Goal: Task Accomplishment & Management: Manage account settings

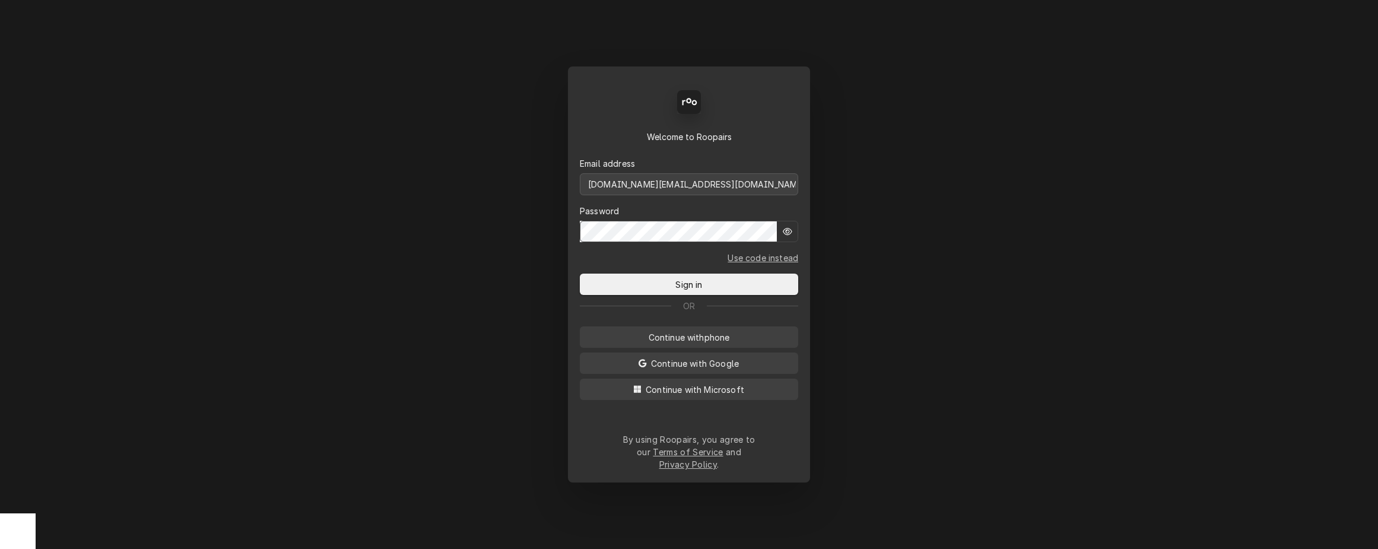
type input "mbrunty.red@yahoo.com"
click at [689, 288] on button "Sign in" at bounding box center [689, 284] width 218 height 21
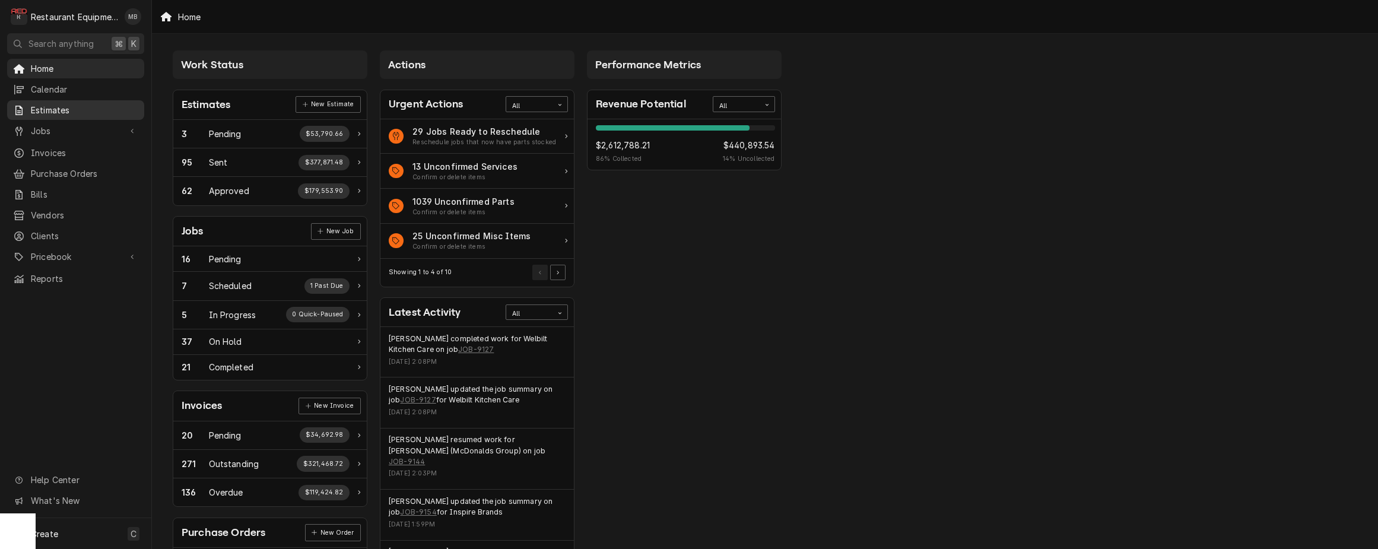
click at [64, 109] on span "Estimates" at bounding box center [84, 110] width 107 height 12
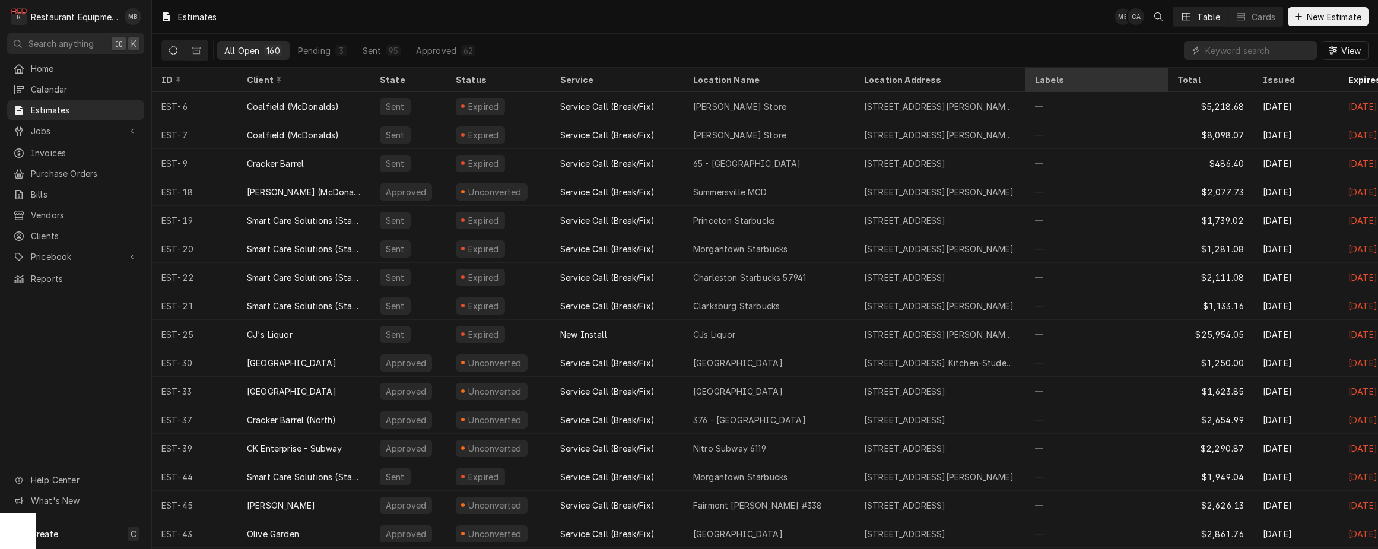
click at [1065, 82] on div "Labels" at bounding box center [1096, 80] width 123 height 12
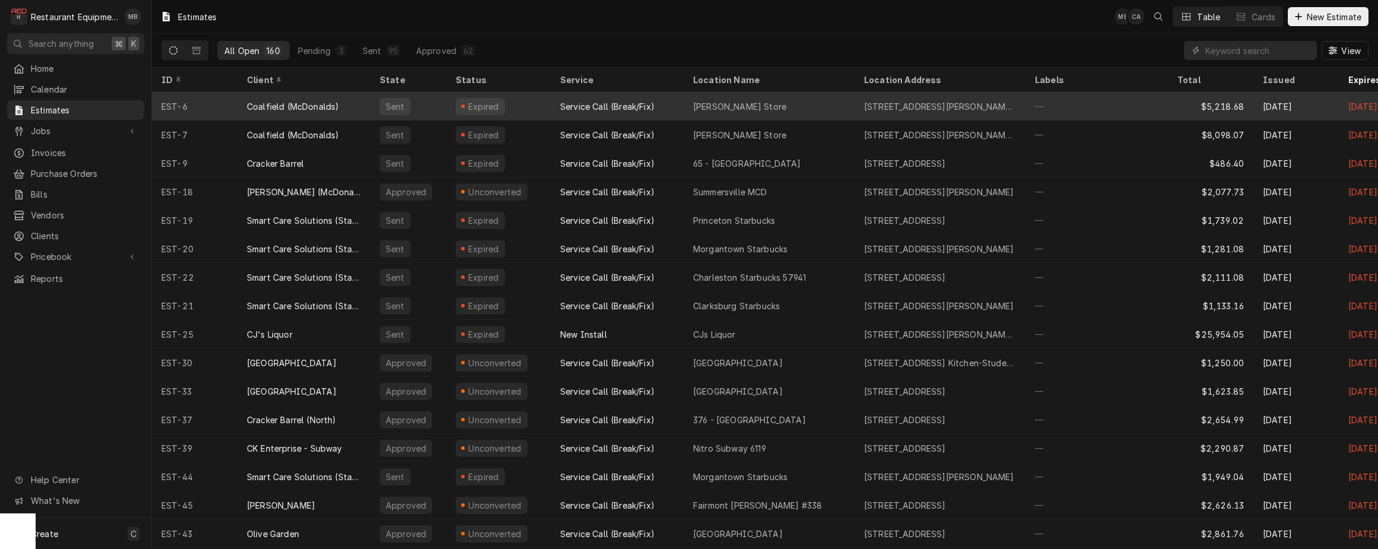
click at [1042, 106] on div "—" at bounding box center [1097, 106] width 142 height 28
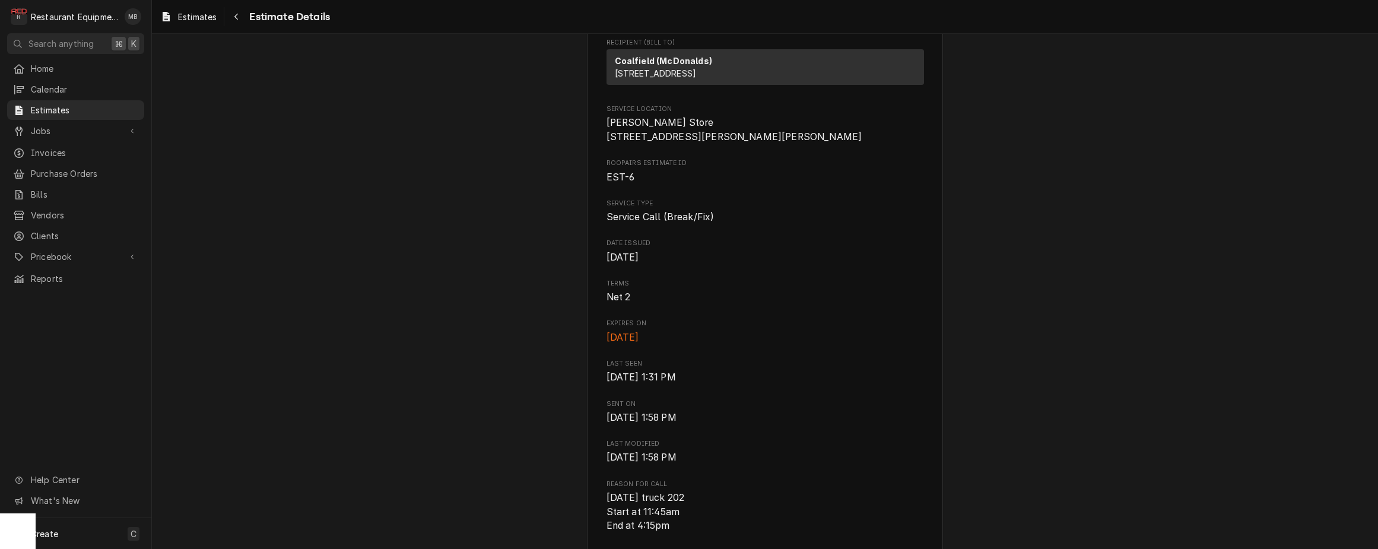
scroll to position [212, 0]
click at [52, 275] on span "Reports" at bounding box center [84, 278] width 107 height 12
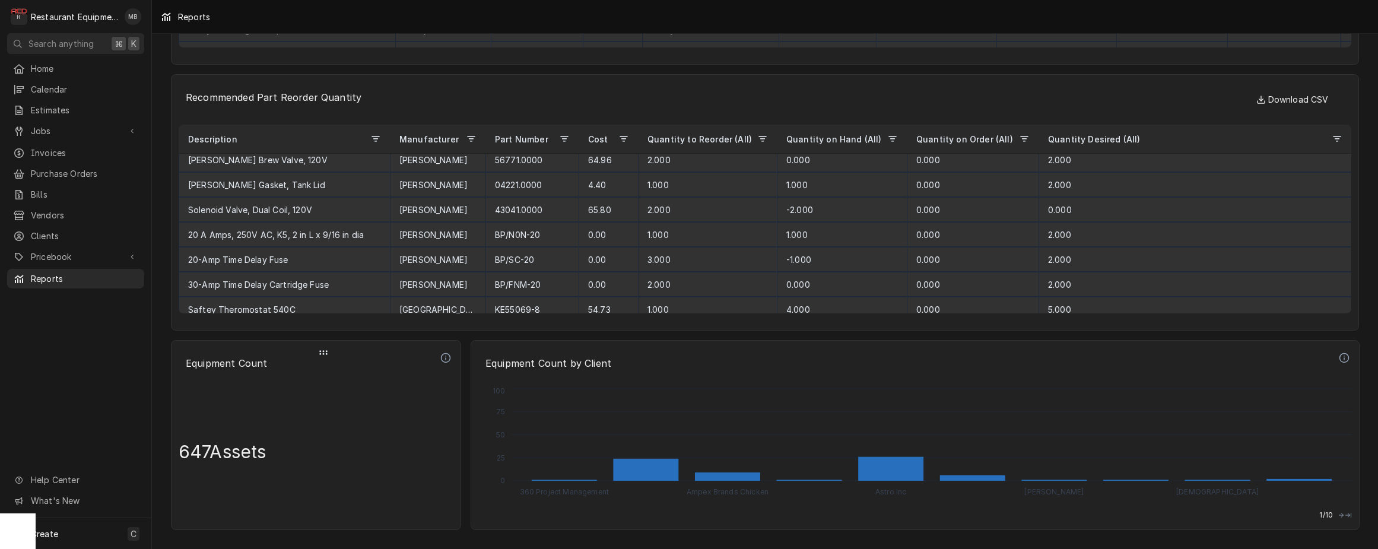
click at [320, 351] on circle "Dynamic Content Wrapper" at bounding box center [320, 351] width 1 height 1
click at [55, 230] on span "Clients" at bounding box center [84, 236] width 107 height 12
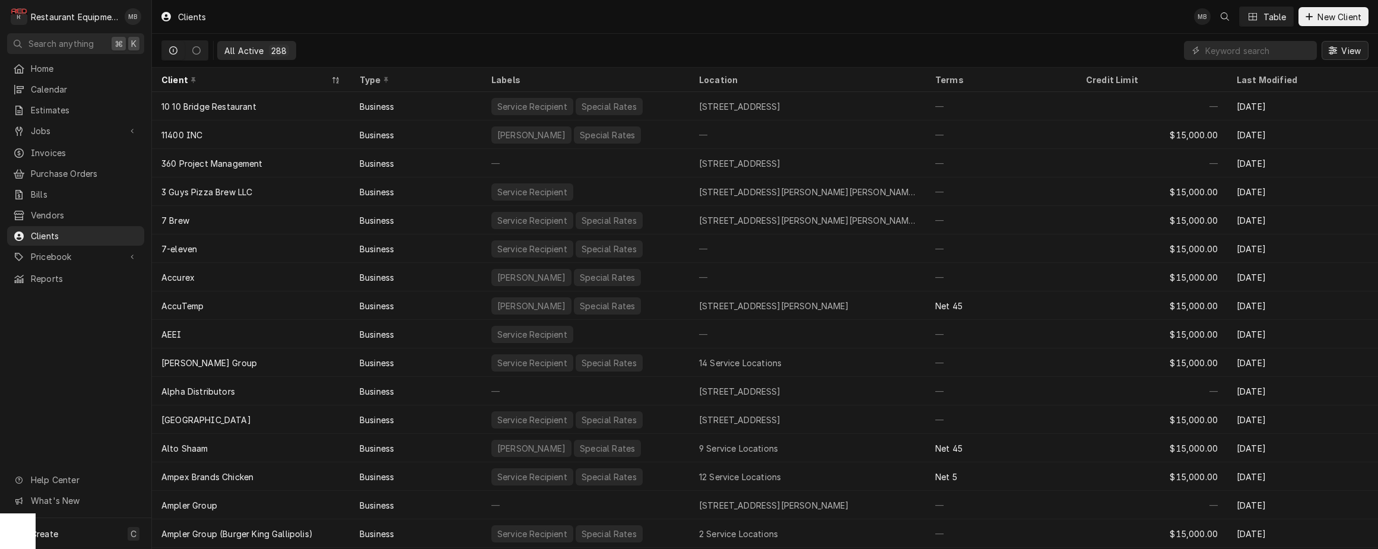
click at [1336, 46] on div "Dynamic Content Wrapper" at bounding box center [1333, 51] width 12 height 12
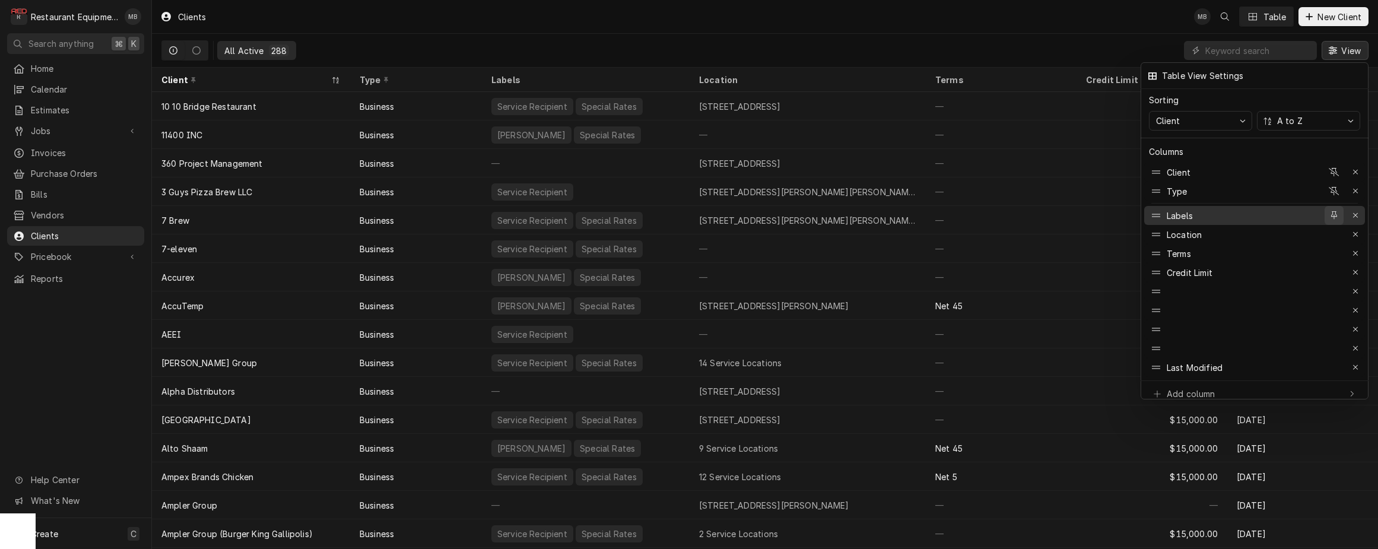
click at [1336, 211] on icon "button" at bounding box center [1334, 215] width 7 height 8
click at [1170, 228] on div "Location" at bounding box center [1184, 234] width 35 height 12
click at [1336, 206] on icon "button" at bounding box center [1334, 210] width 11 height 8
click at [1332, 230] on icon "button" at bounding box center [1334, 234] width 7 height 8
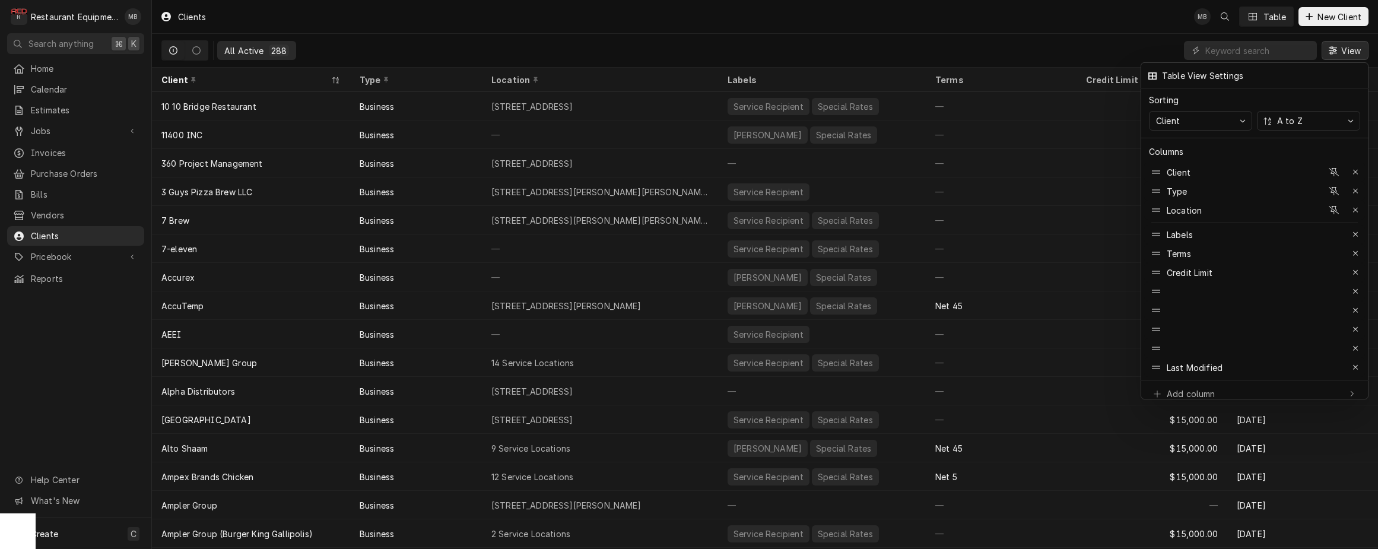
click at [1110, 37] on div at bounding box center [689, 274] width 1378 height 549
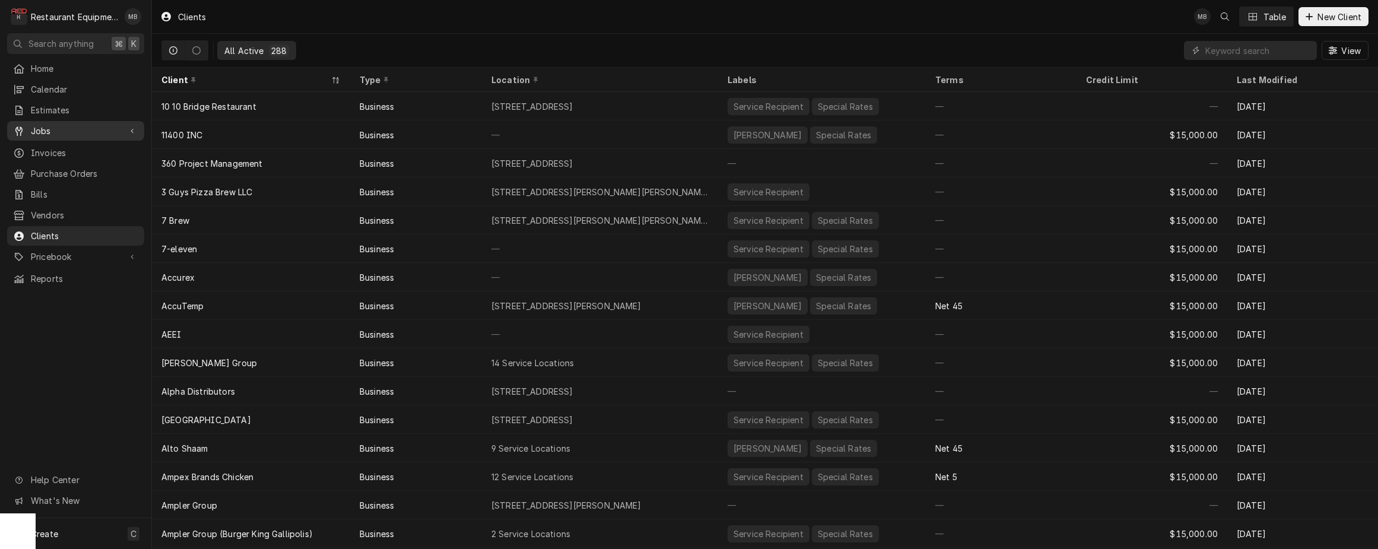
click at [83, 125] on span "Jobs" at bounding box center [76, 131] width 90 height 12
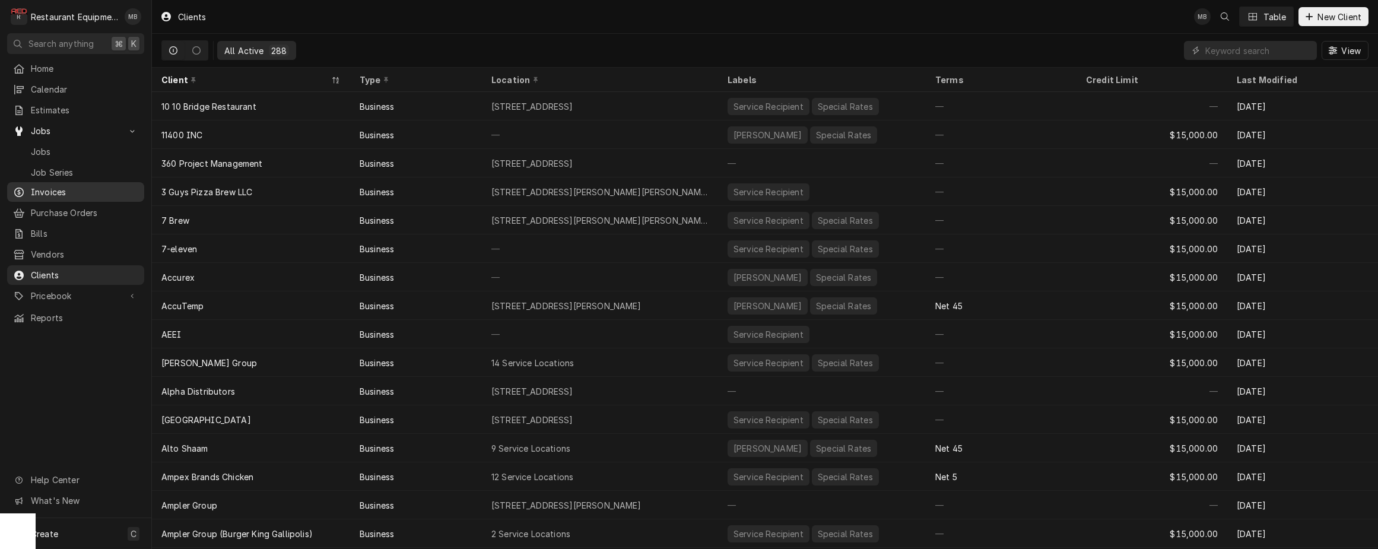
click at [66, 186] on span "Invoices" at bounding box center [84, 192] width 107 height 12
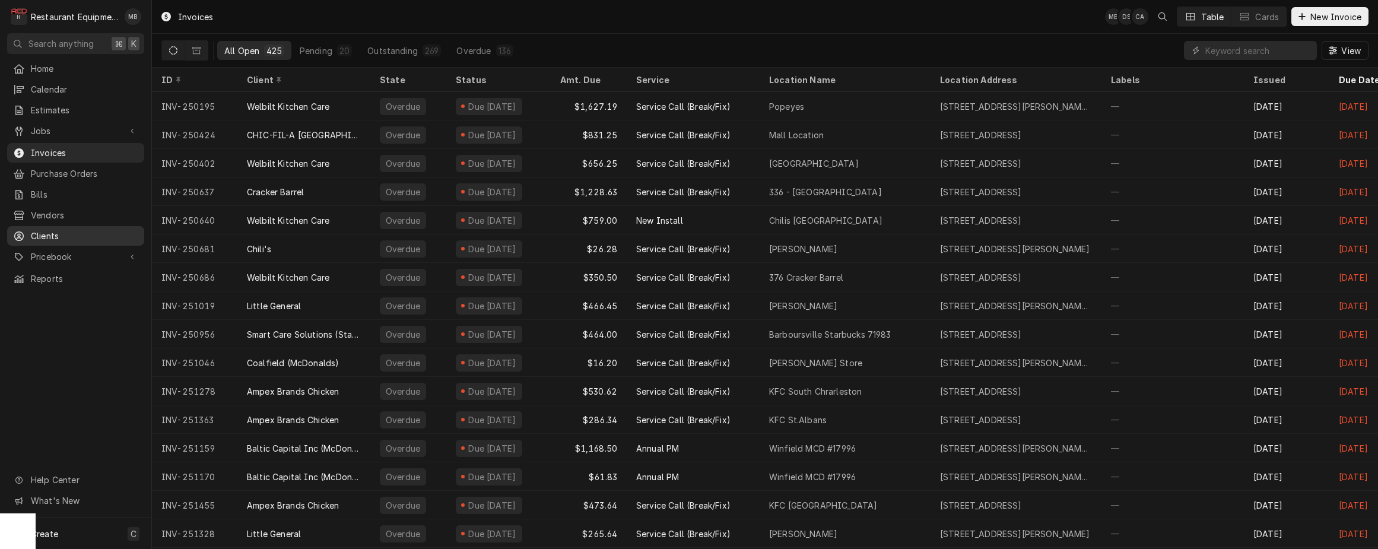
click at [62, 230] on span "Clients" at bounding box center [84, 236] width 107 height 12
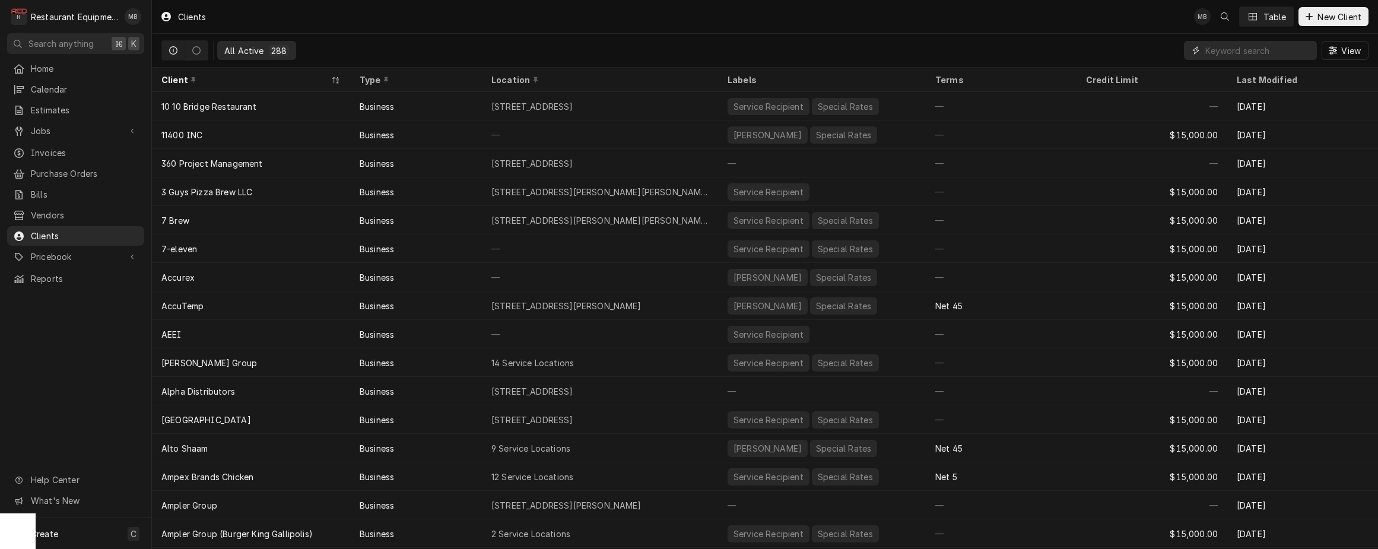
click at [1254, 53] on input "Dynamic Content Wrapper" at bounding box center [1258, 50] width 106 height 19
type input "virginia"
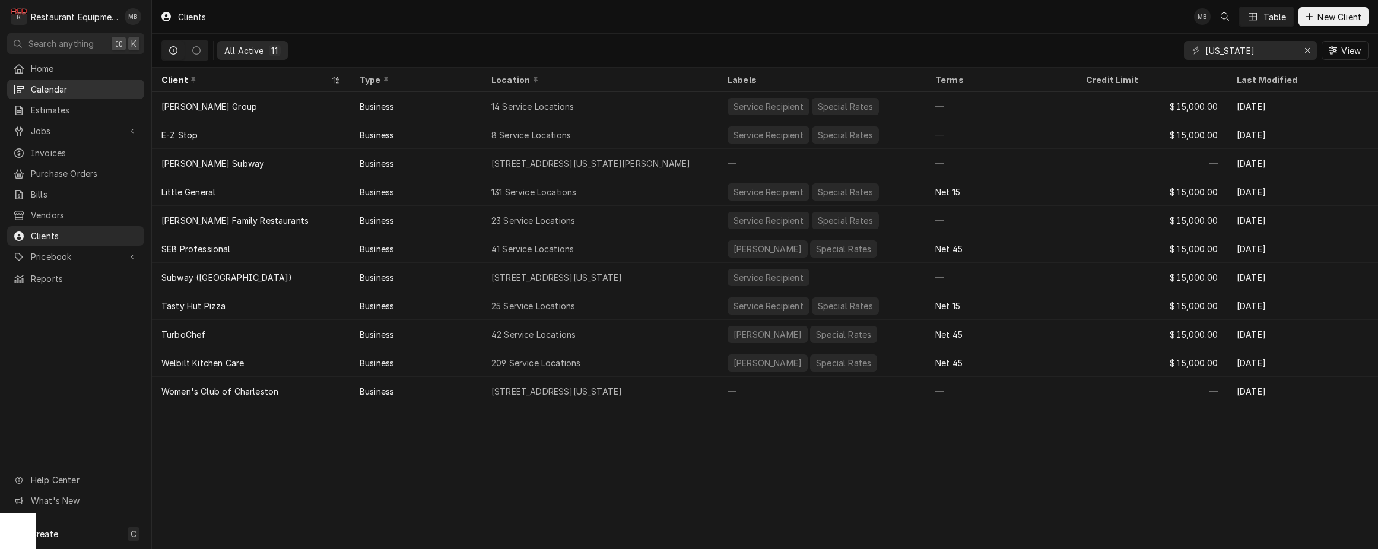
click at [79, 84] on span "Calendar" at bounding box center [84, 89] width 107 height 12
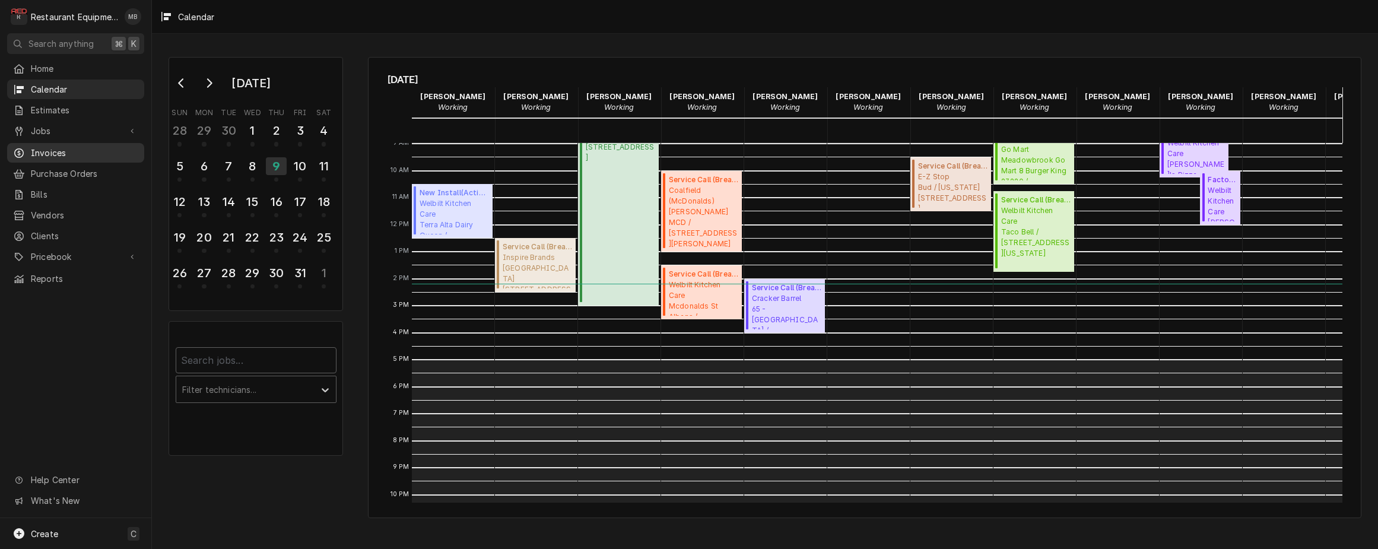
scroll to position [243, 0]
click at [69, 149] on span "Invoices" at bounding box center [84, 153] width 107 height 12
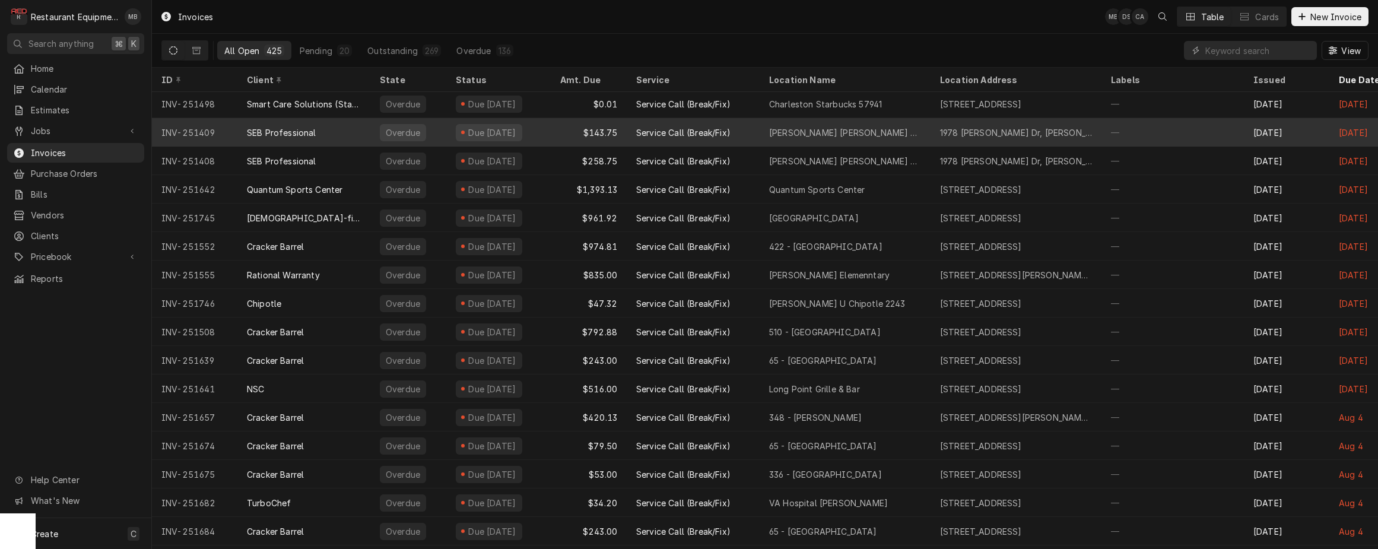
scroll to position [694, 0]
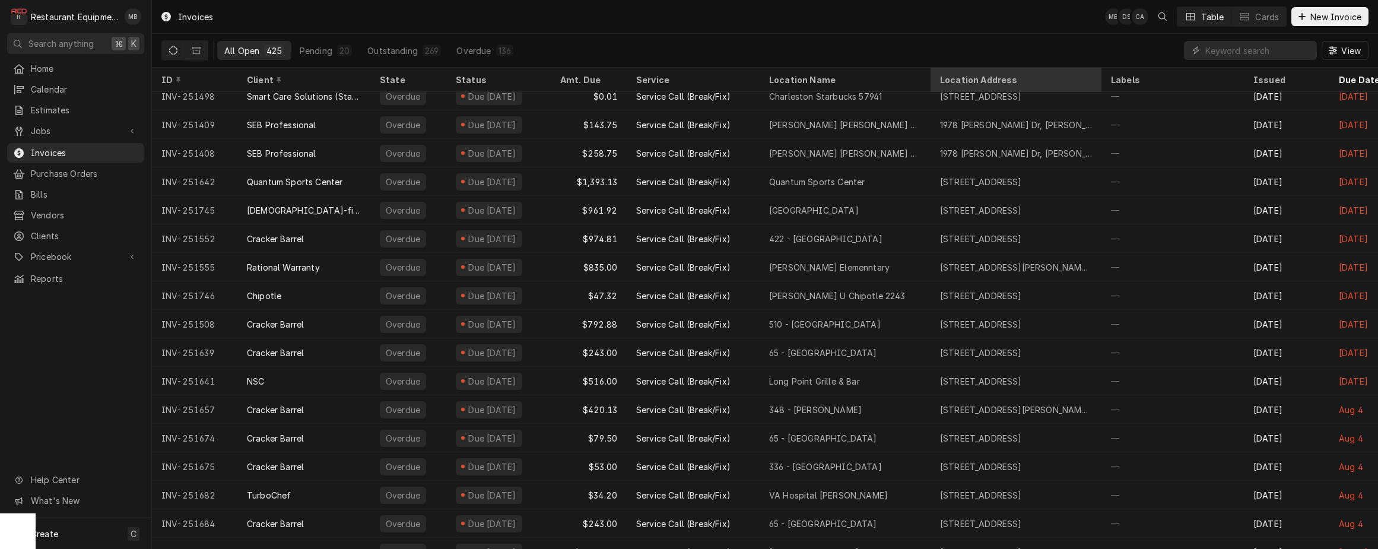
click at [1016, 78] on div "Location Address" at bounding box center [1015, 80] width 150 height 12
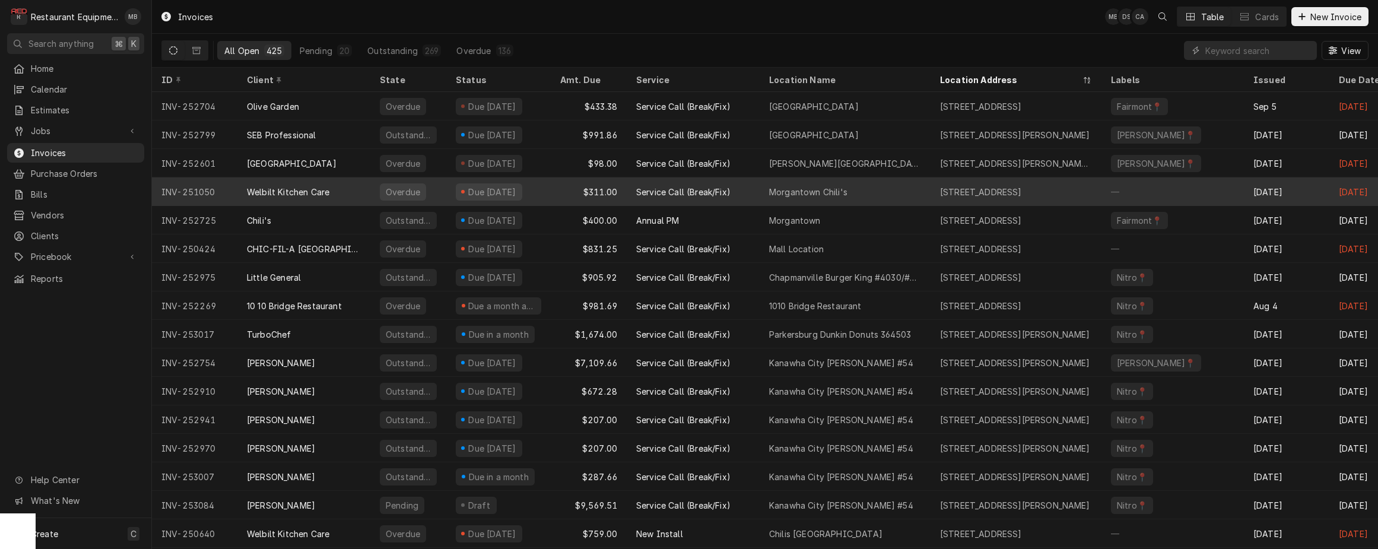
click at [994, 195] on div "[STREET_ADDRESS]" at bounding box center [981, 192] width 82 height 12
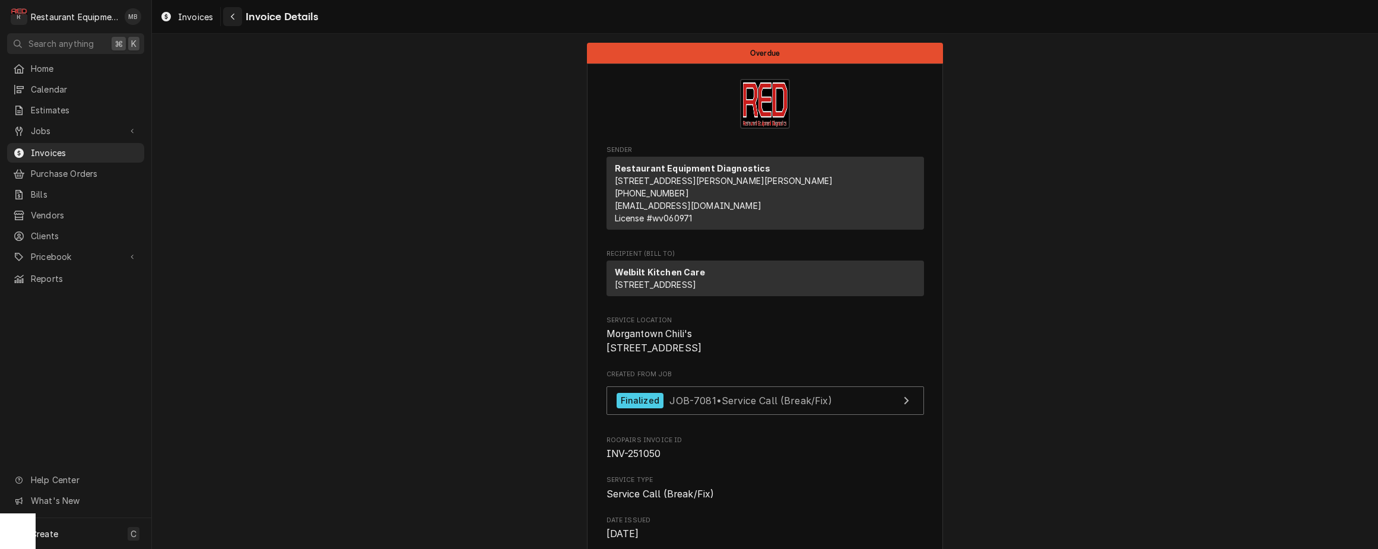
click at [231, 17] on icon "Navigate back" at bounding box center [233, 17] width 4 height 7
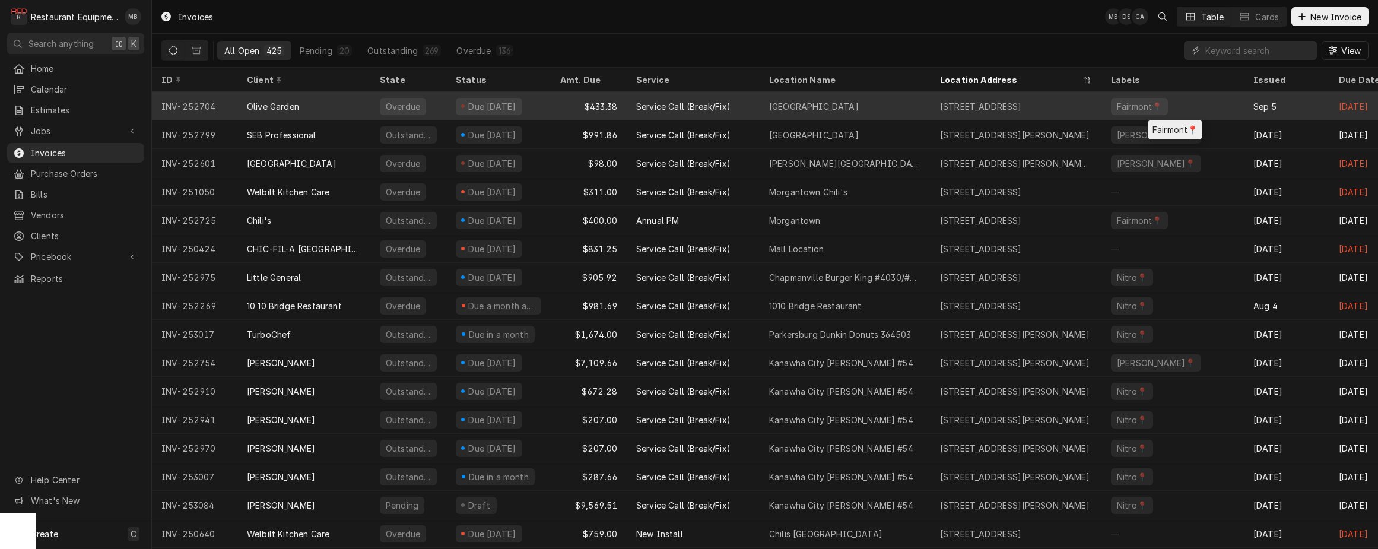
click at [1179, 107] on div "Fairmont📍" at bounding box center [1172, 106] width 142 height 28
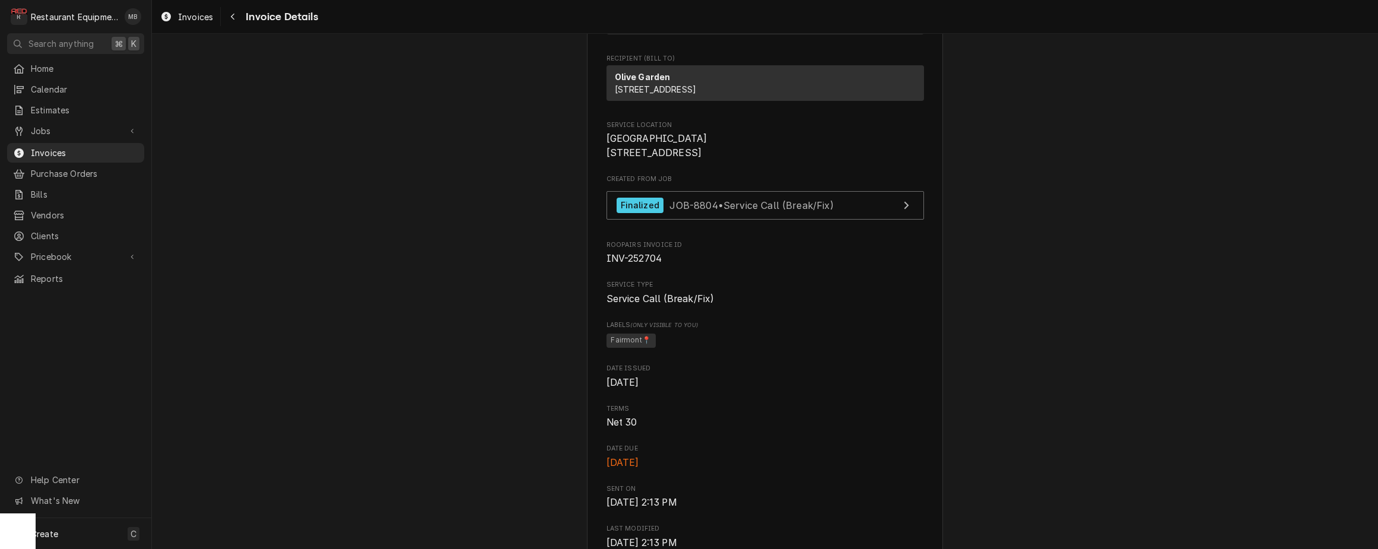
scroll to position [214, 0]
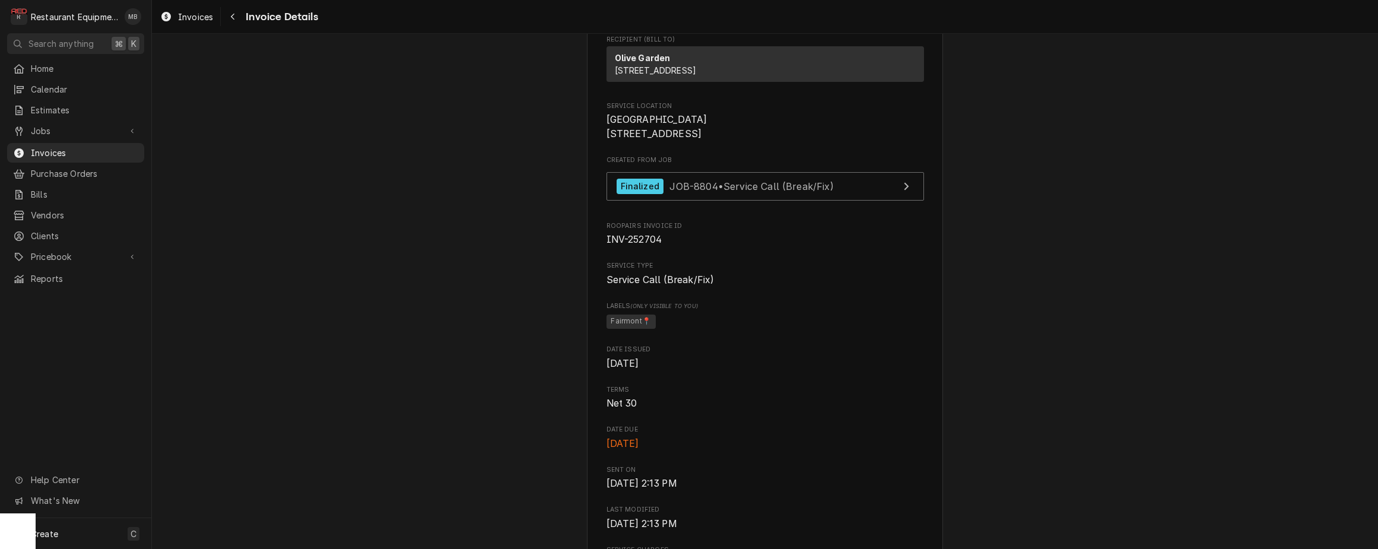
click at [691, 331] on span "Fairmont📍" at bounding box center [766, 322] width 318 height 18
drag, startPoint x: 694, startPoint y: 356, endPoint x: 674, endPoint y: 355, distance: 20.2
click at [694, 331] on span "Fairmont📍" at bounding box center [766, 322] width 318 height 18
click at [632, 329] on span "Fairmont📍" at bounding box center [631, 322] width 49 height 14
click at [645, 309] on span "(Only Visible to You)" at bounding box center [663, 306] width 67 height 7
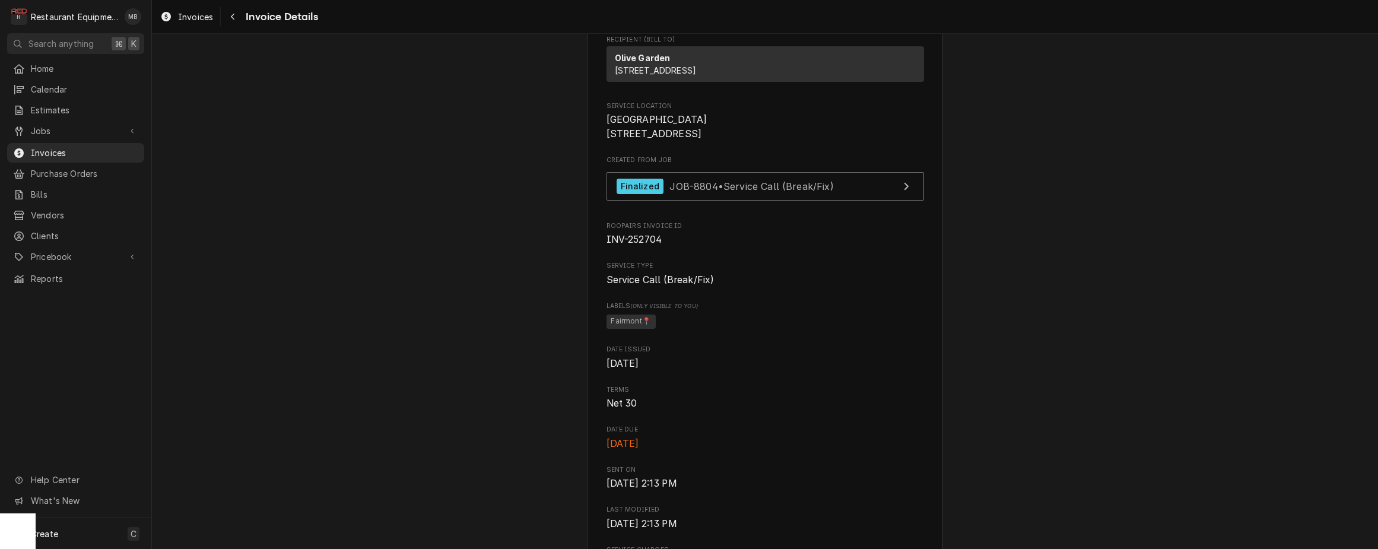
click at [675, 331] on span "Fairmont📍" at bounding box center [766, 322] width 318 height 18
click at [674, 331] on span "Fairmont📍" at bounding box center [766, 322] width 318 height 18
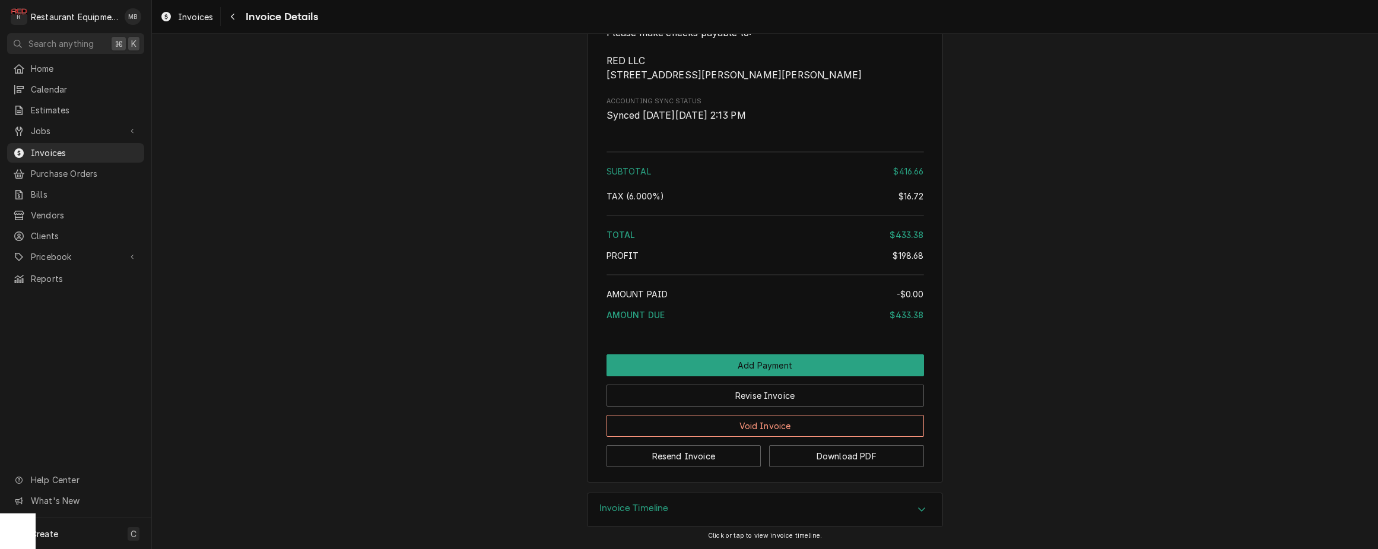
scroll to position [0, 0]
click at [75, 235] on div "Clients" at bounding box center [75, 235] width 132 height 15
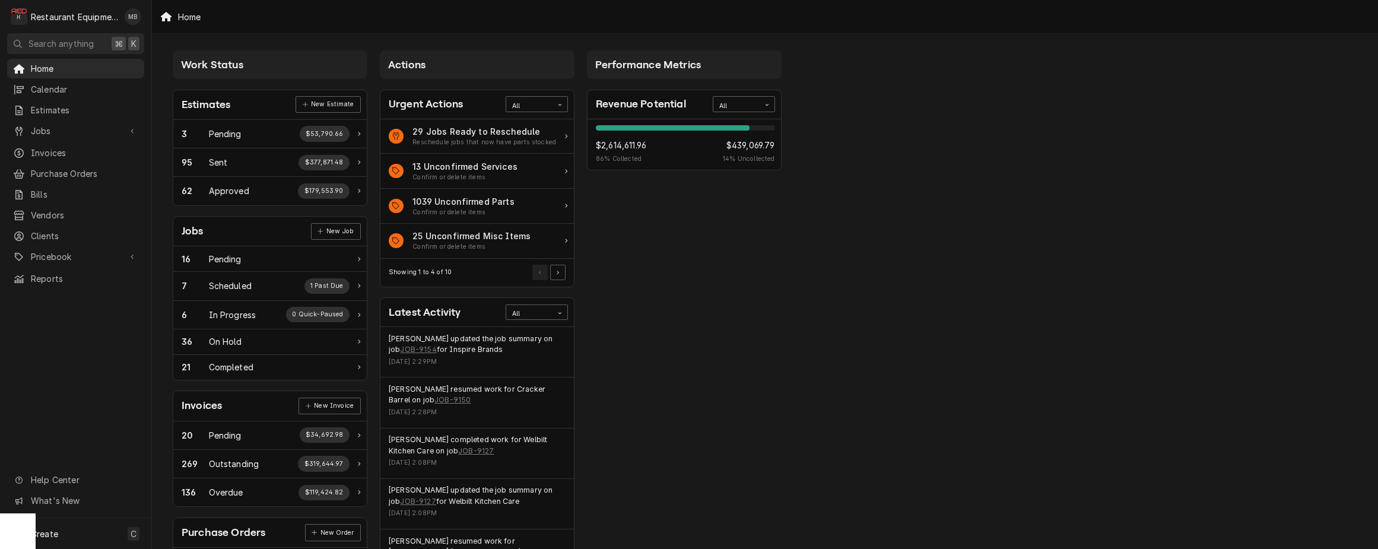
click at [77, 14] on div "Restaurant Equipment Diagnostics" at bounding box center [74, 17] width 87 height 12
drag, startPoint x: 0, startPoint y: 0, endPoint x: 83, endPoint y: 19, distance: 85.2
click at [83, 19] on div "Restaurant Equipment Diagnostics" at bounding box center [74, 17] width 87 height 12
click at [21, 20] on div "Restaurant Equipment Diagnostics's Avatar" at bounding box center [19, 16] width 17 height 17
click at [46, 18] on div "Restaurant Equipment Diagnostics" at bounding box center [74, 17] width 87 height 12
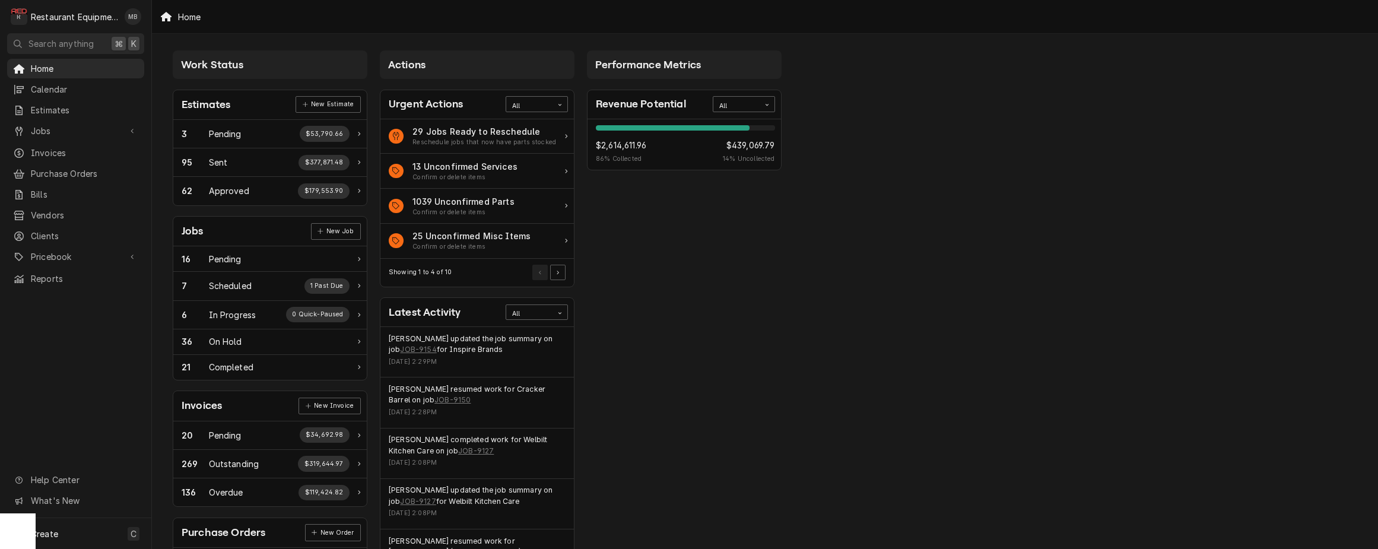
click at [134, 17] on div "Matthew Brunty's Avatar" at bounding box center [133, 16] width 17 height 17
click at [155, 44] on div "Settings" at bounding box center [189, 41] width 89 height 12
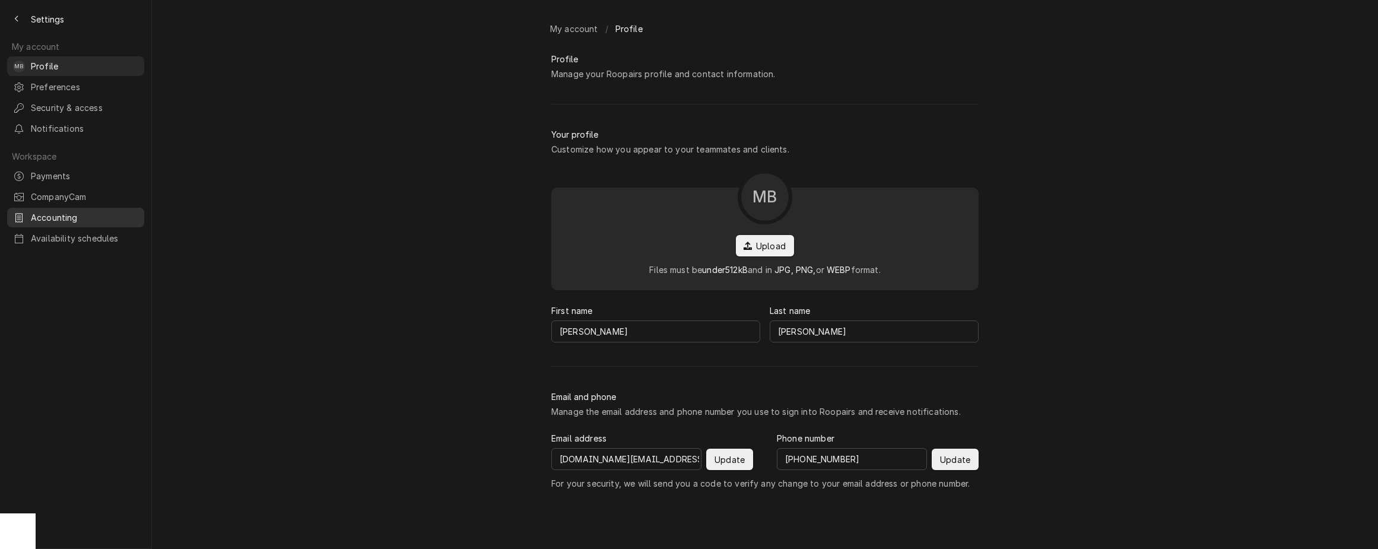
drag, startPoint x: 562, startPoint y: 254, endPoint x: 82, endPoint y: 205, distance: 482.6
click at [82, 211] on span "Accounting" at bounding box center [84, 217] width 107 height 12
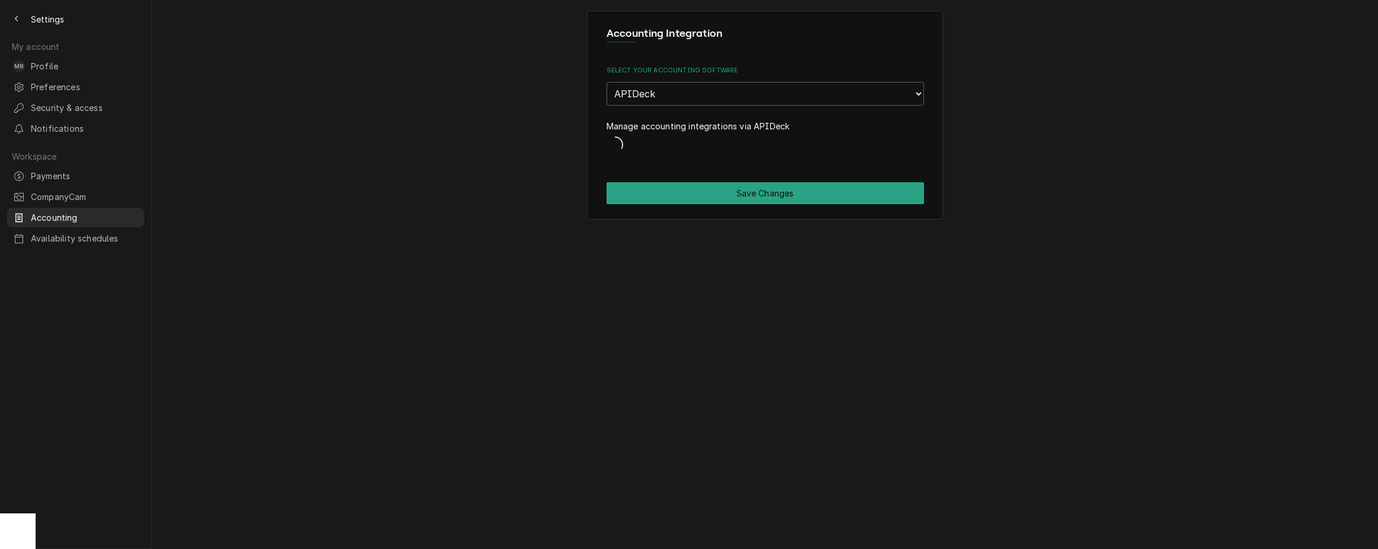
select select "5"
select select "70"
select select "1"
select select "64"
select select "91"
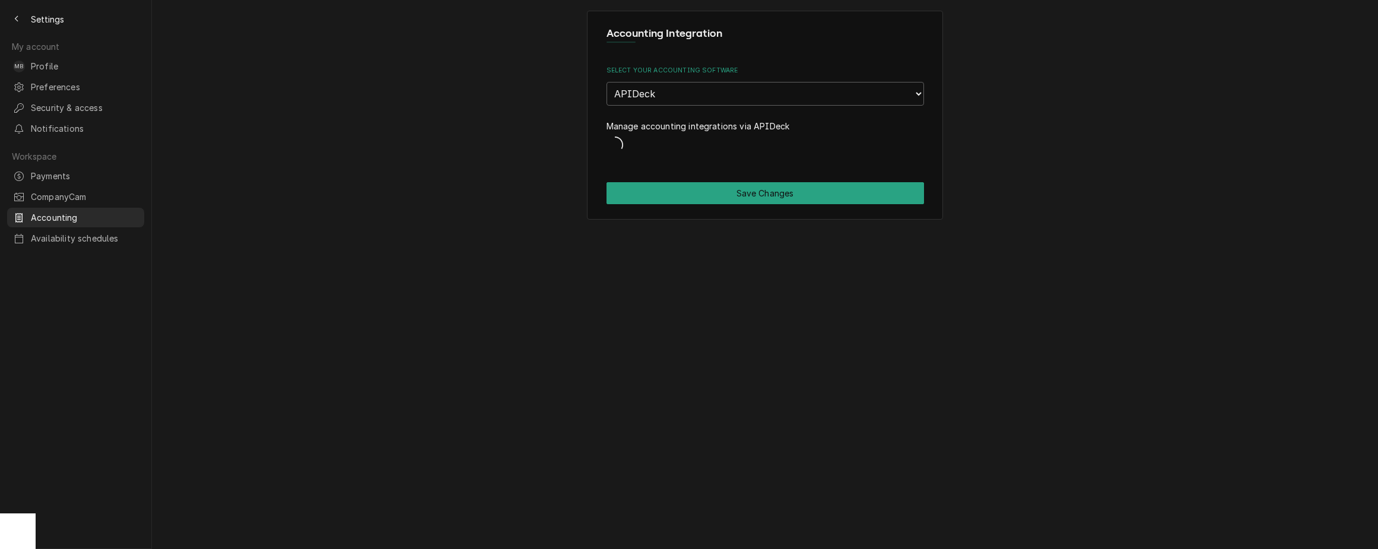
select select "38"
select select "58"
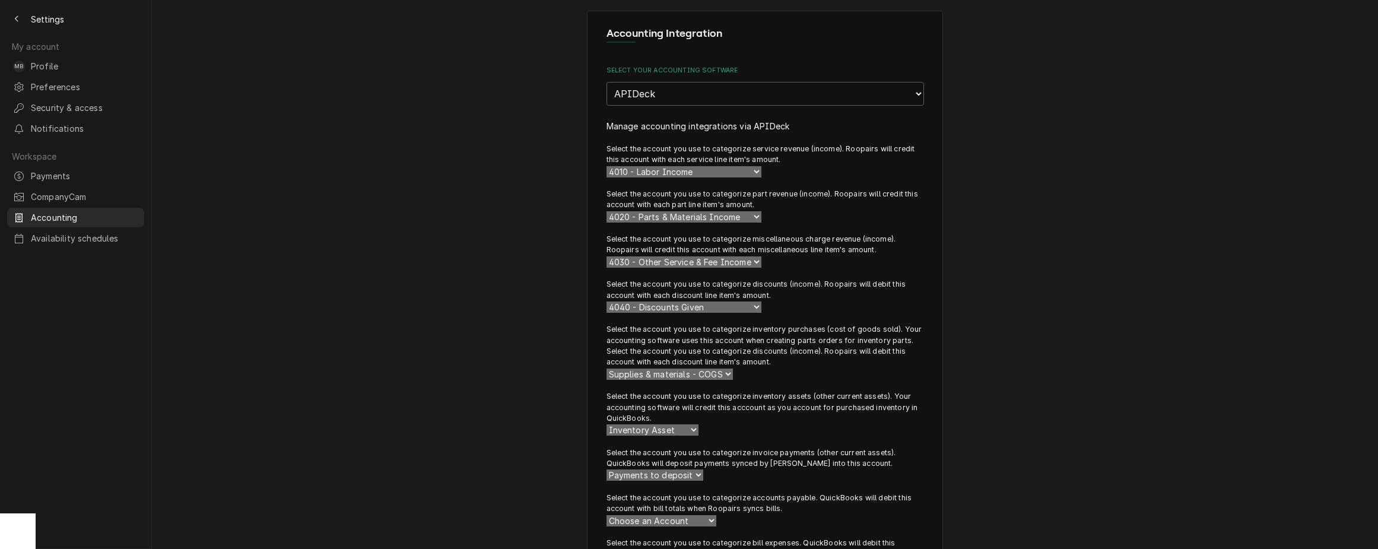
click at [64, 170] on span "Payments" at bounding box center [84, 176] width 107 height 12
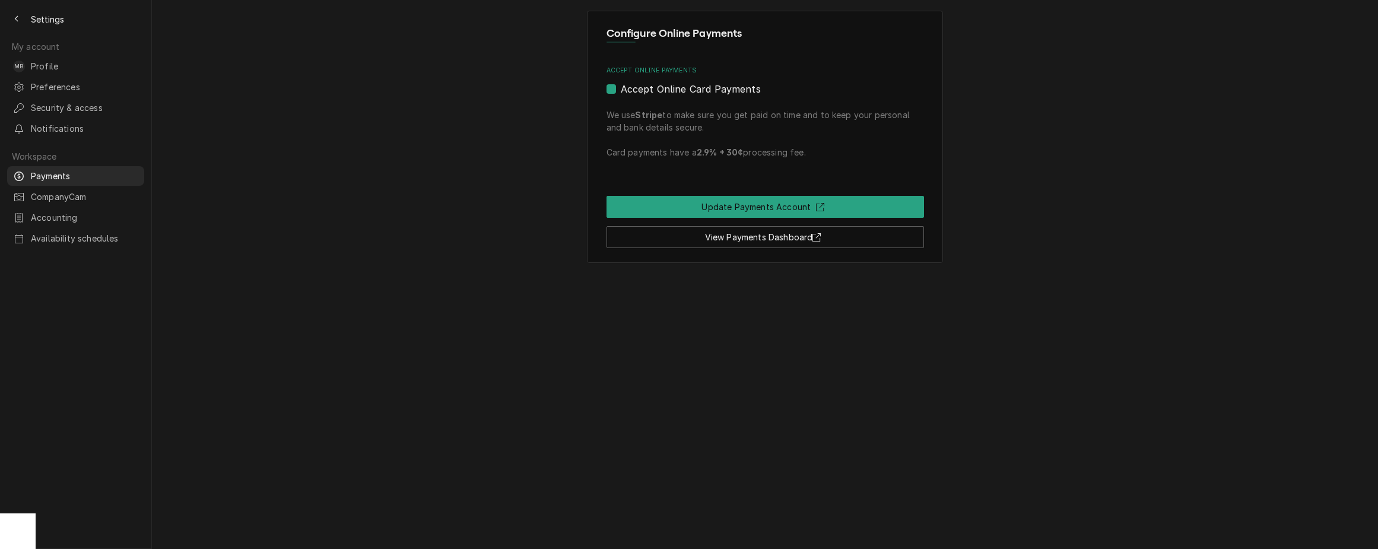
click at [776, 238] on link "View Payments Dashboard" at bounding box center [766, 237] width 318 height 22
click at [66, 86] on span "Preferences" at bounding box center [84, 87] width 107 height 12
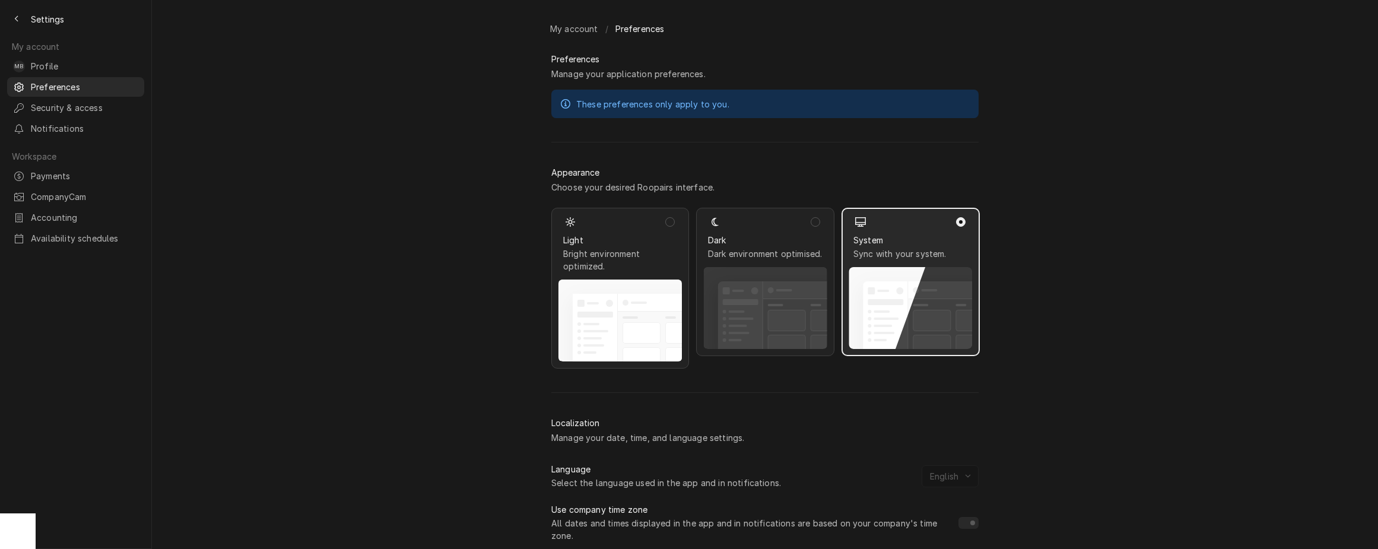
click at [47, 60] on span "Profile" at bounding box center [84, 66] width 107 height 12
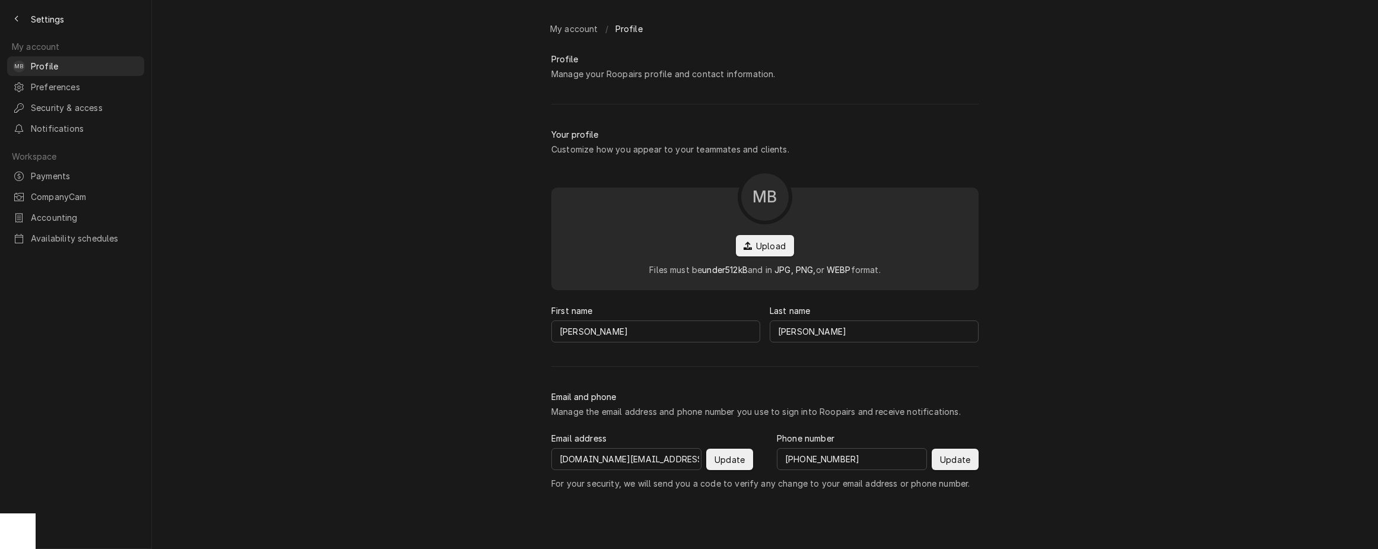
click at [20, 23] on div "Back to previous page" at bounding box center [17, 19] width 12 height 12
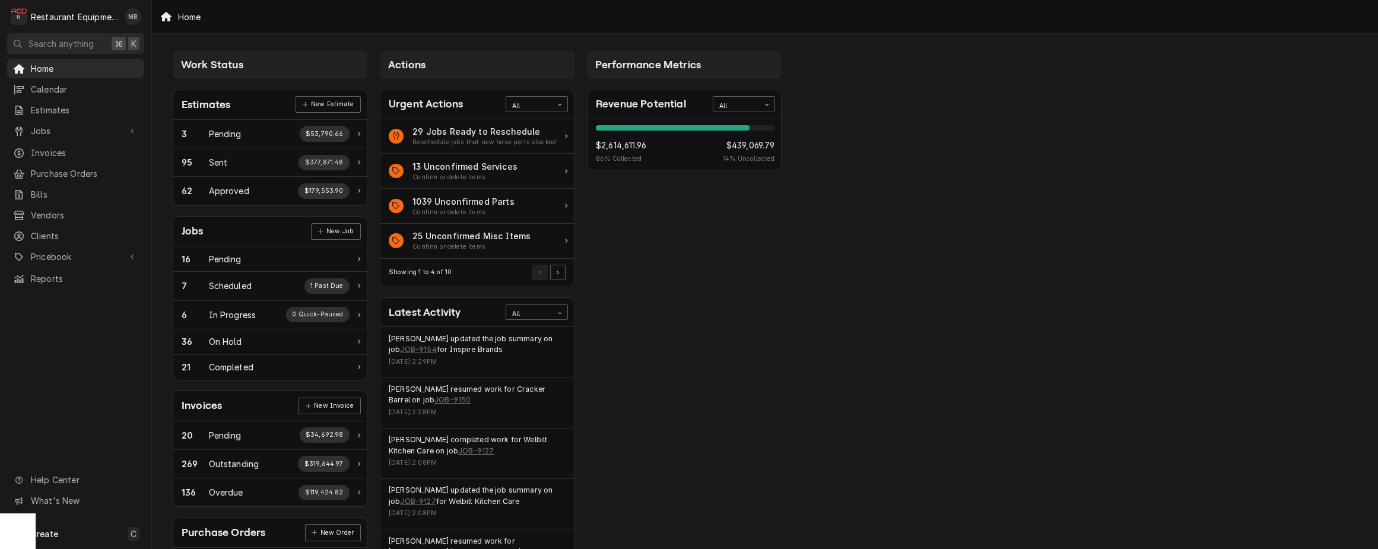
click at [66, 154] on div "Invoices" at bounding box center [75, 152] width 132 height 15
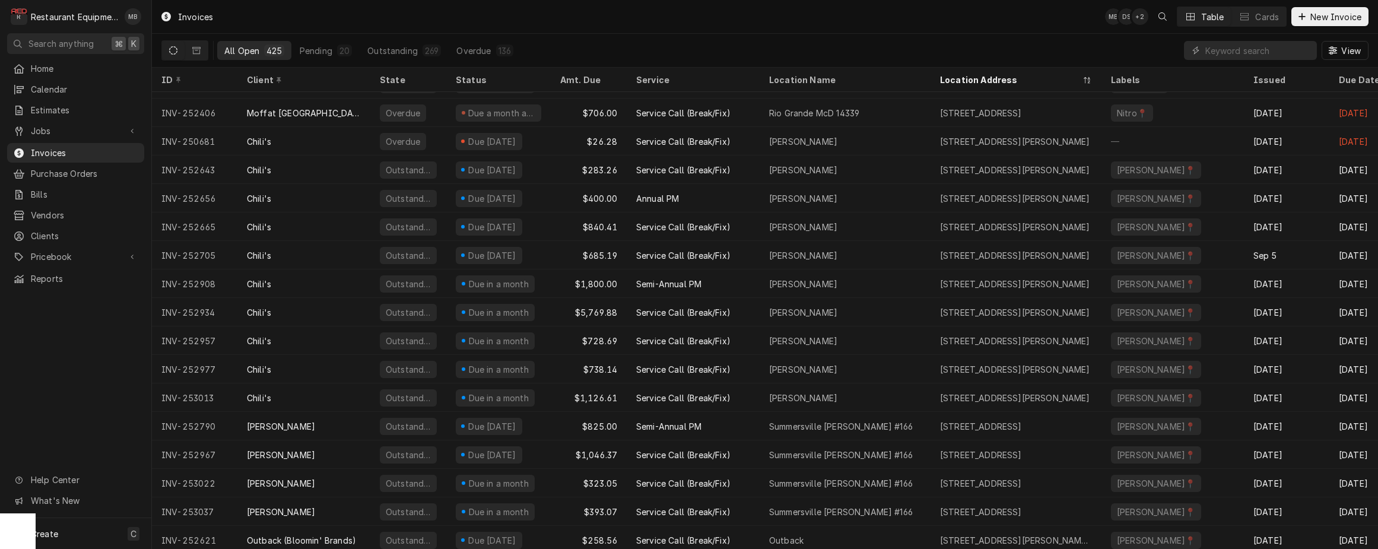
scroll to position [744, 0]
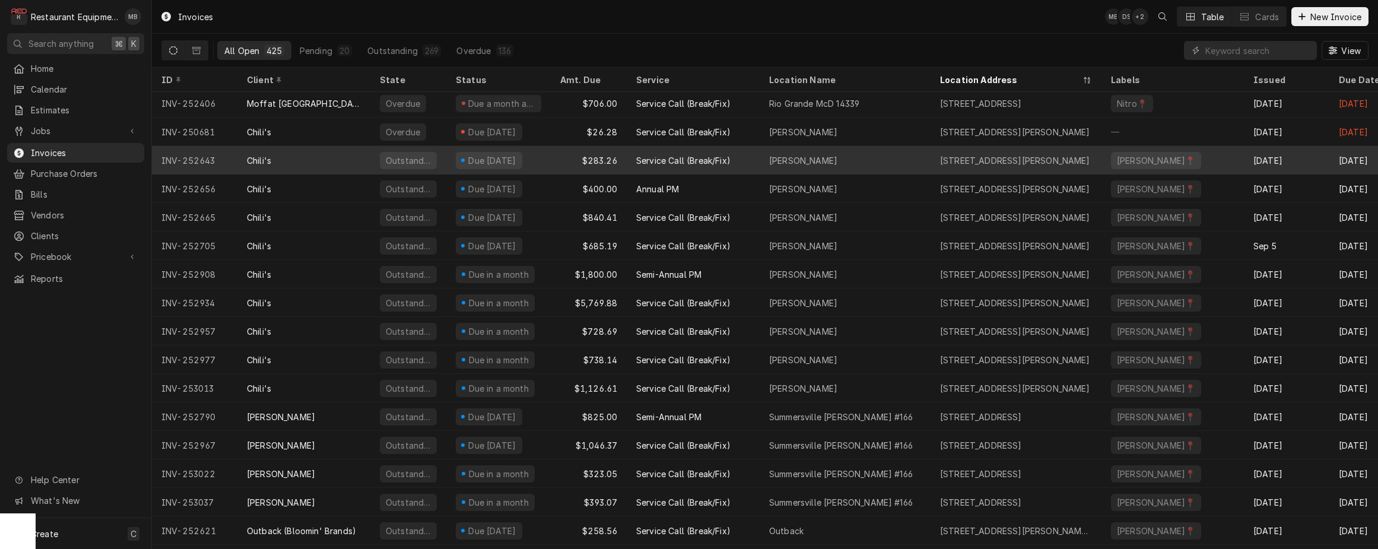
click at [1147, 161] on div "[PERSON_NAME]📍" at bounding box center [1156, 160] width 81 height 12
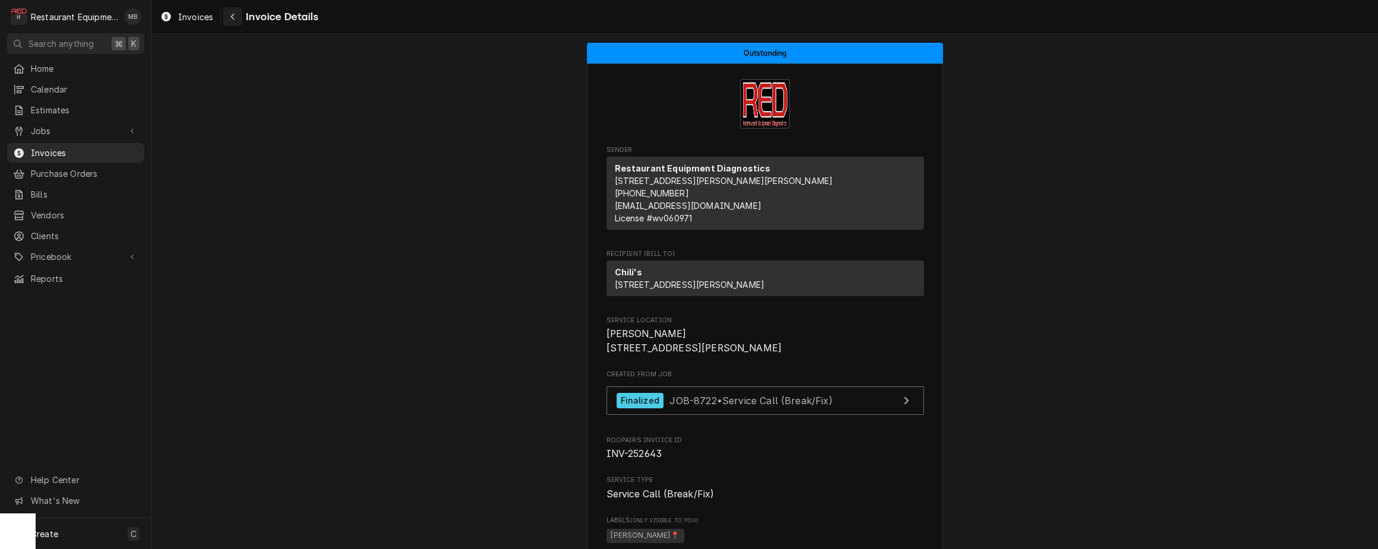
click at [237, 15] on div "Navigate back" at bounding box center [233, 17] width 12 height 12
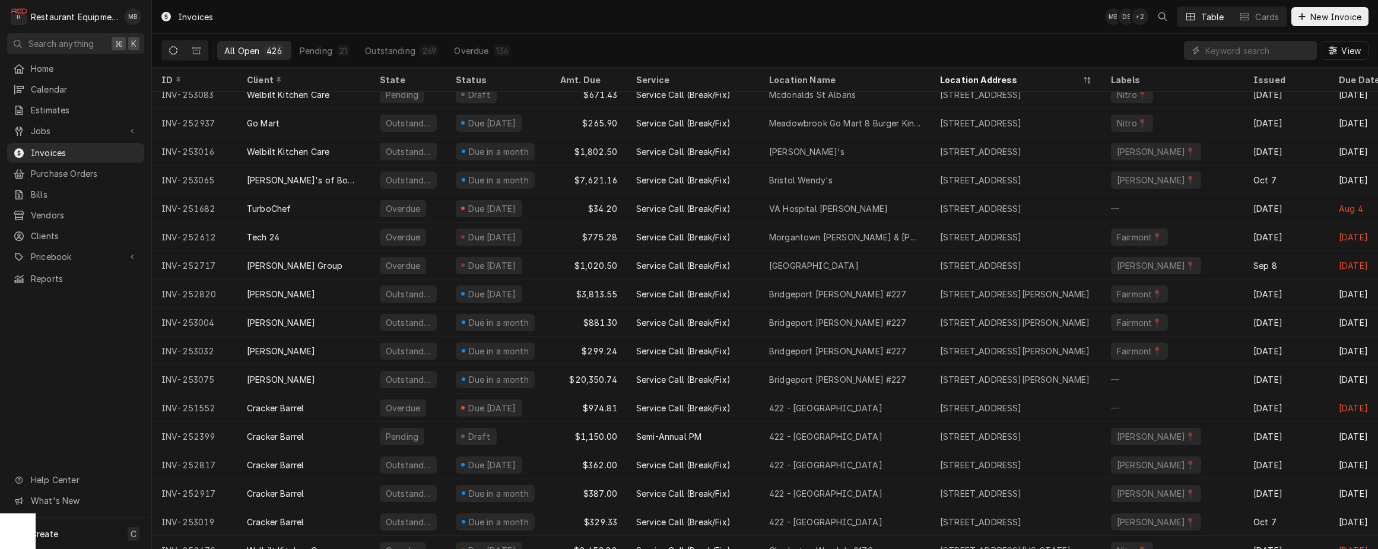
scroll to position [2177, 0]
